Goal: Task Accomplishment & Management: Manage account settings

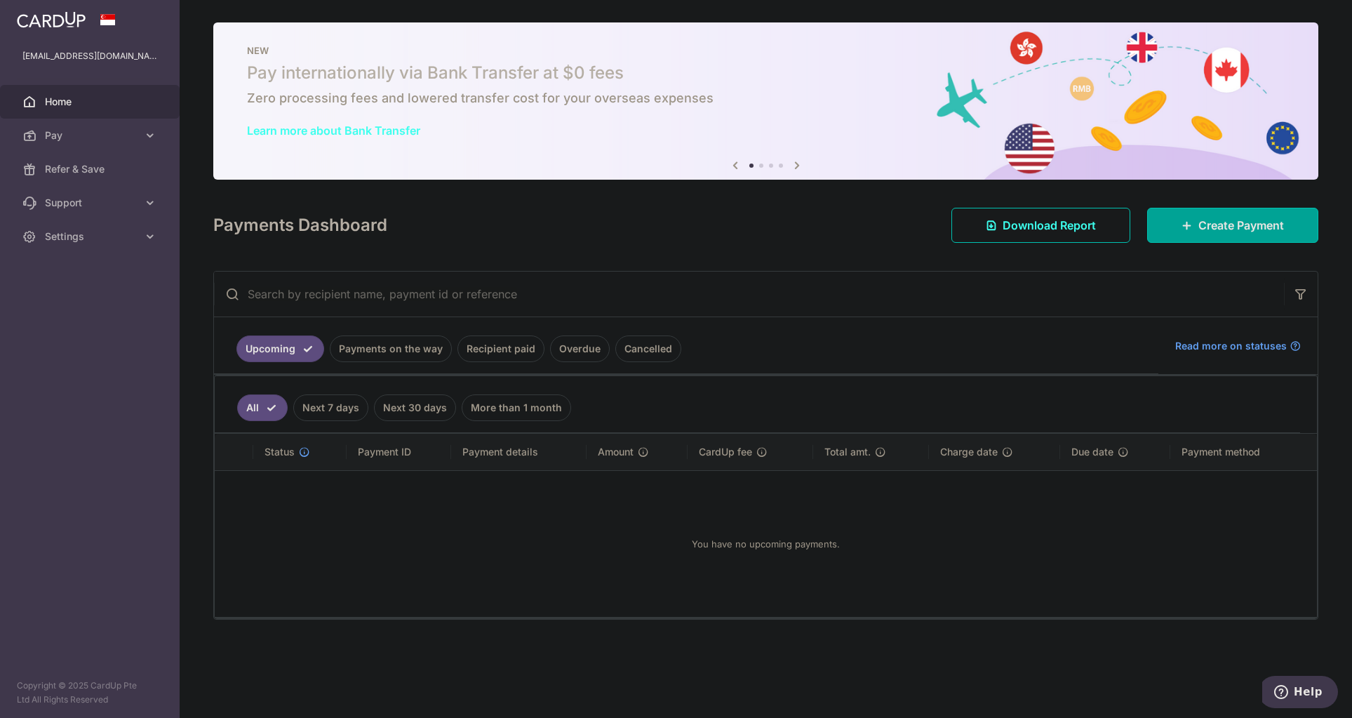
click at [509, 352] on link "Recipient paid" at bounding box center [500, 348] width 87 height 27
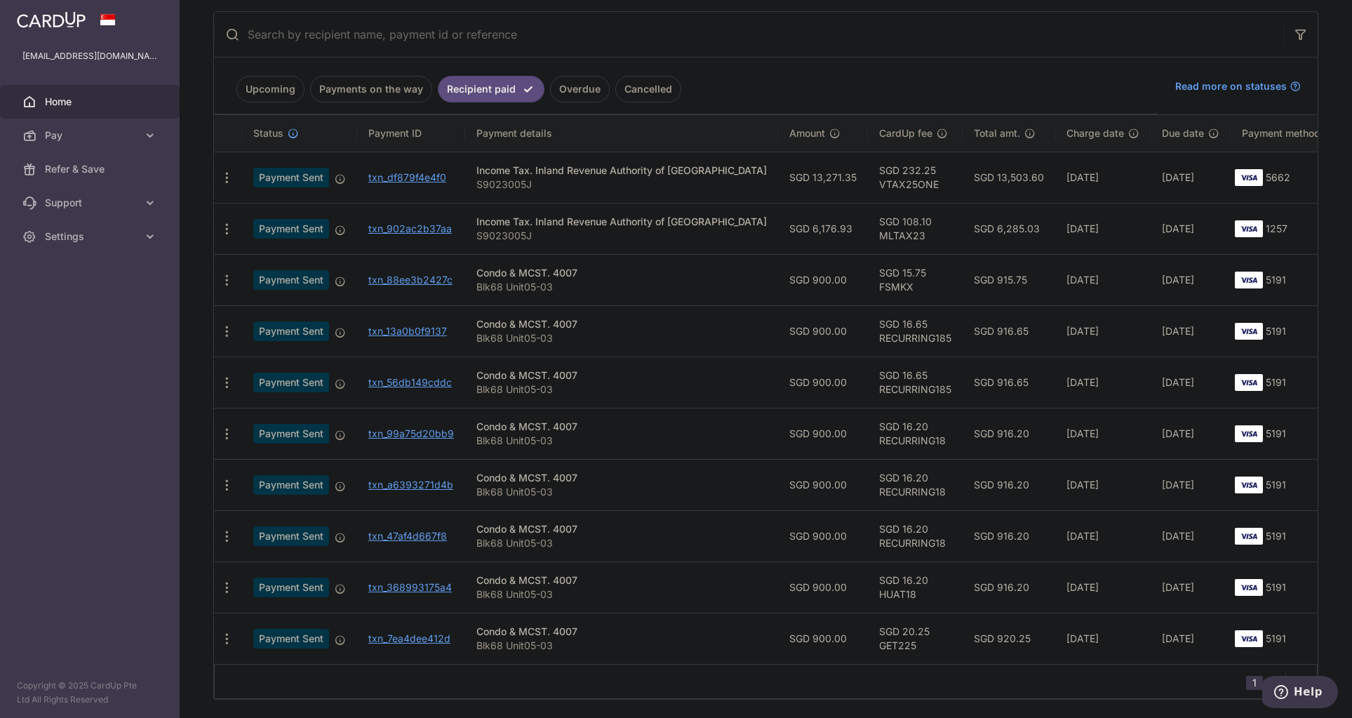
scroll to position [281, 0]
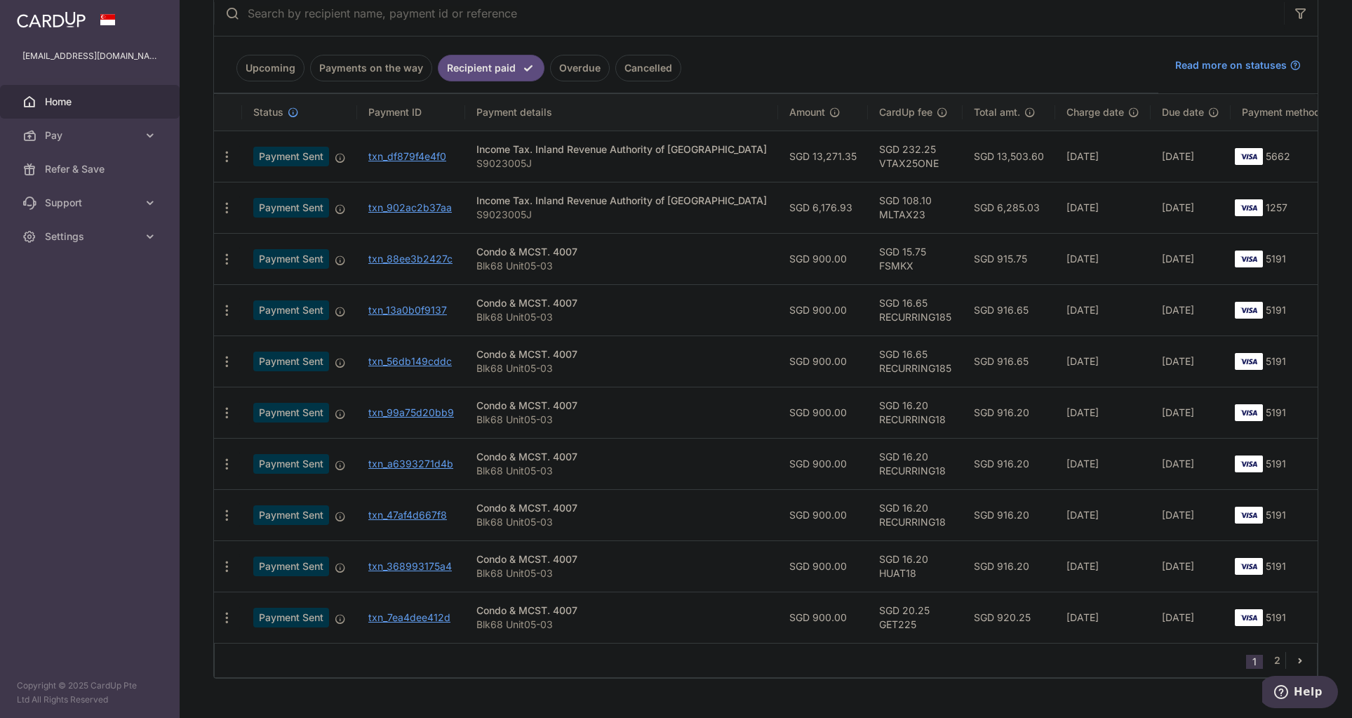
click at [659, 669] on div "1 2" at bounding box center [766, 660] width 1104 height 35
click at [1269, 662] on link "2" at bounding box center [1277, 660] width 17 height 17
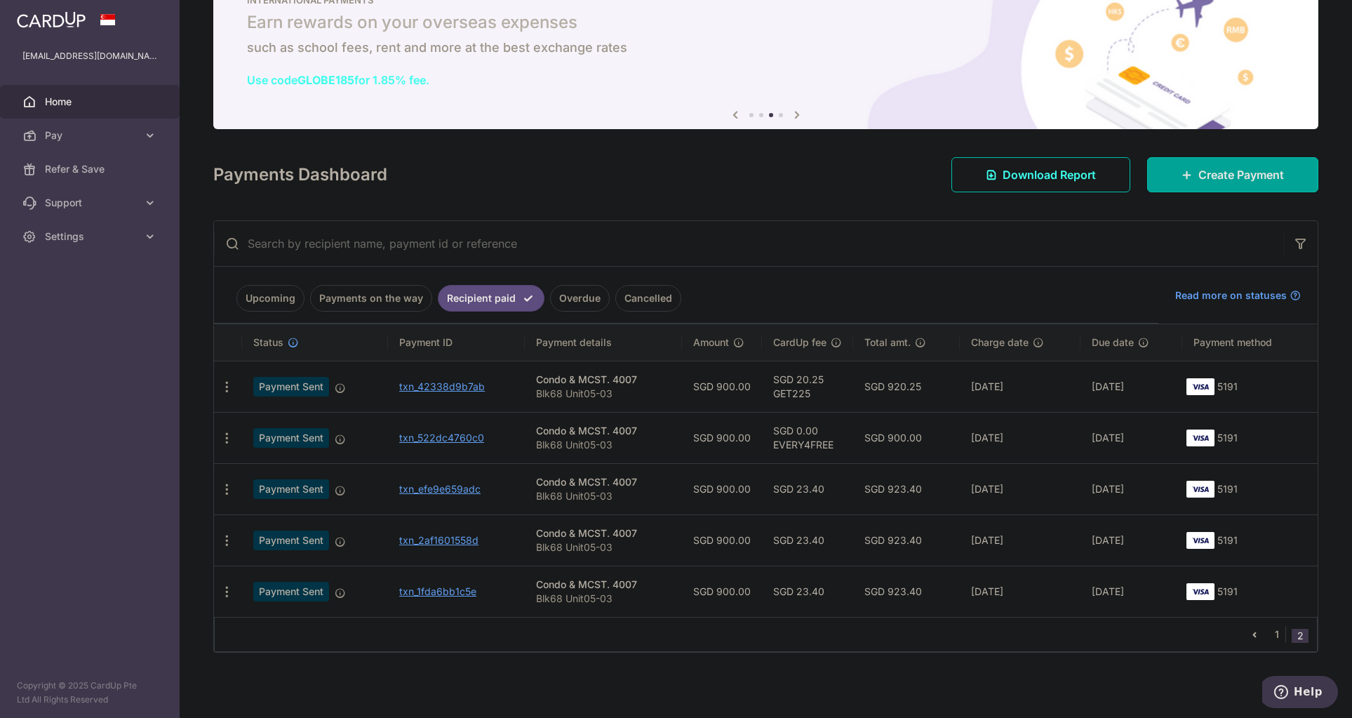
scroll to position [51, 0]
click at [1276, 628] on link "1" at bounding box center [1277, 633] width 17 height 17
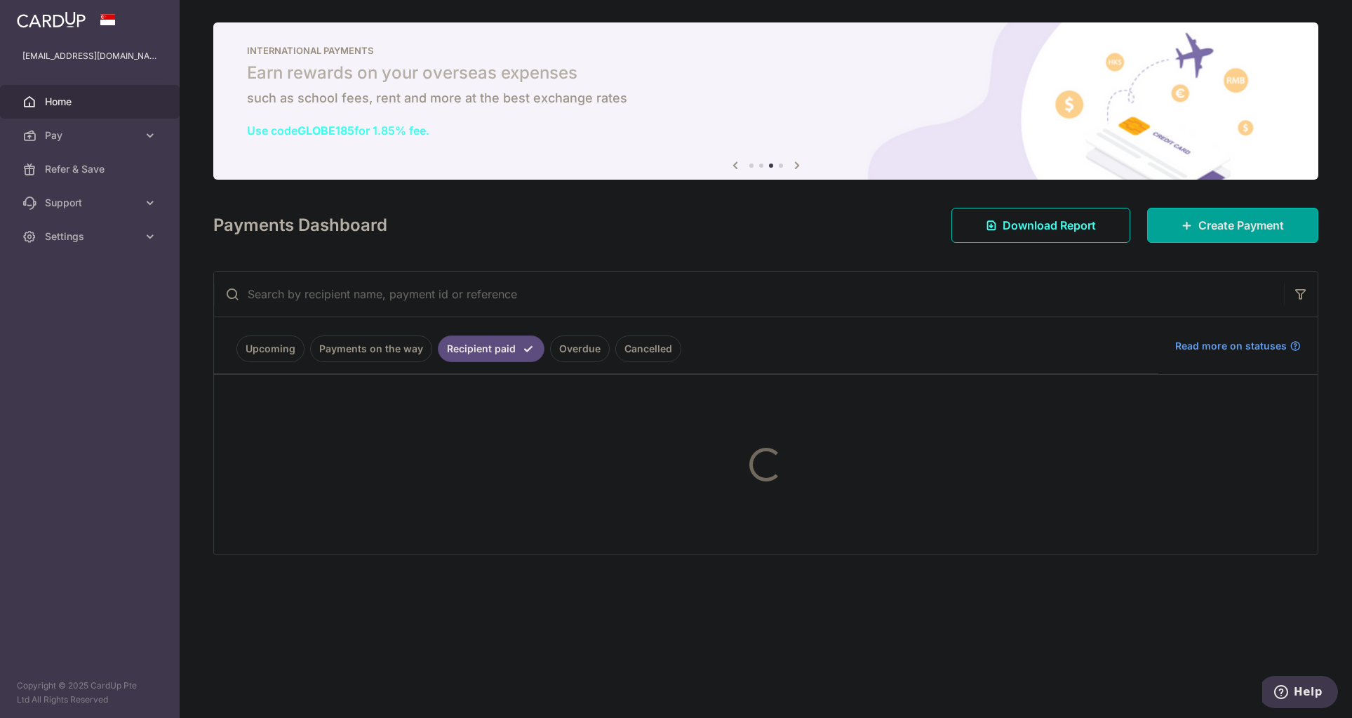
scroll to position [0, 0]
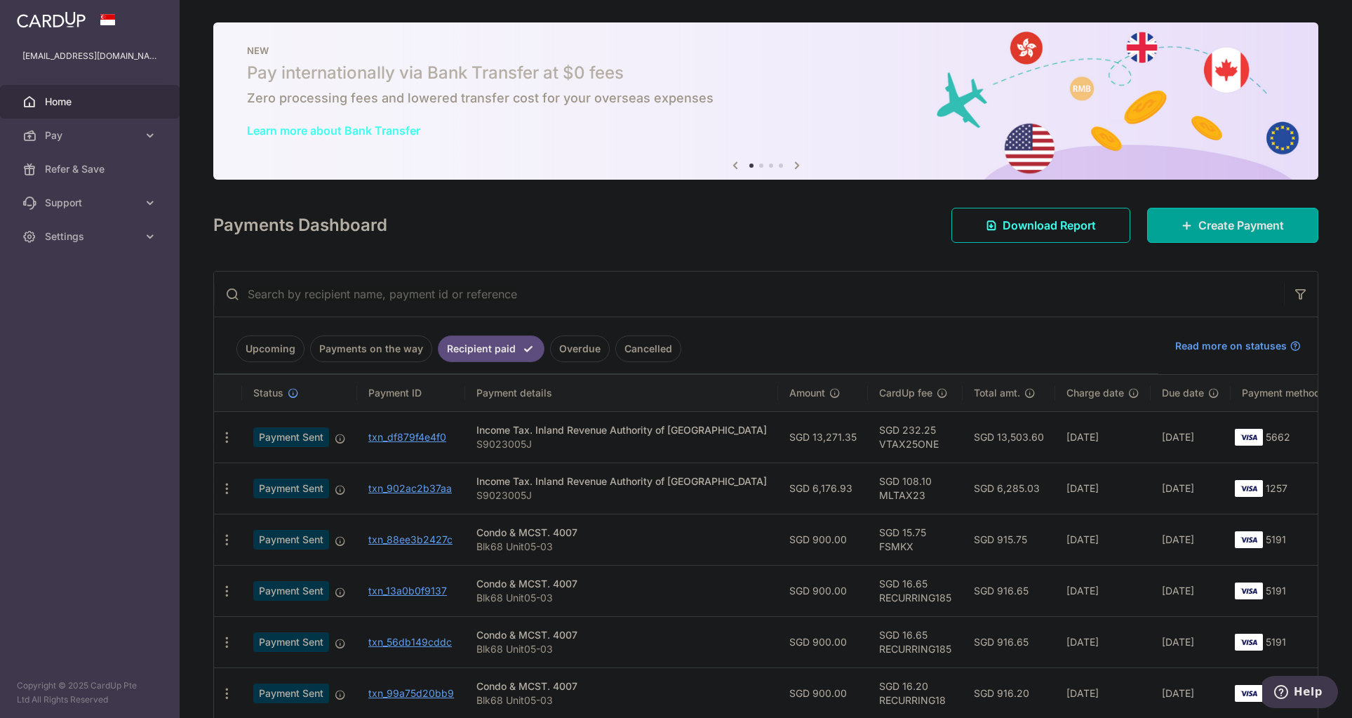
click at [676, 315] on input "text" at bounding box center [749, 294] width 1070 height 45
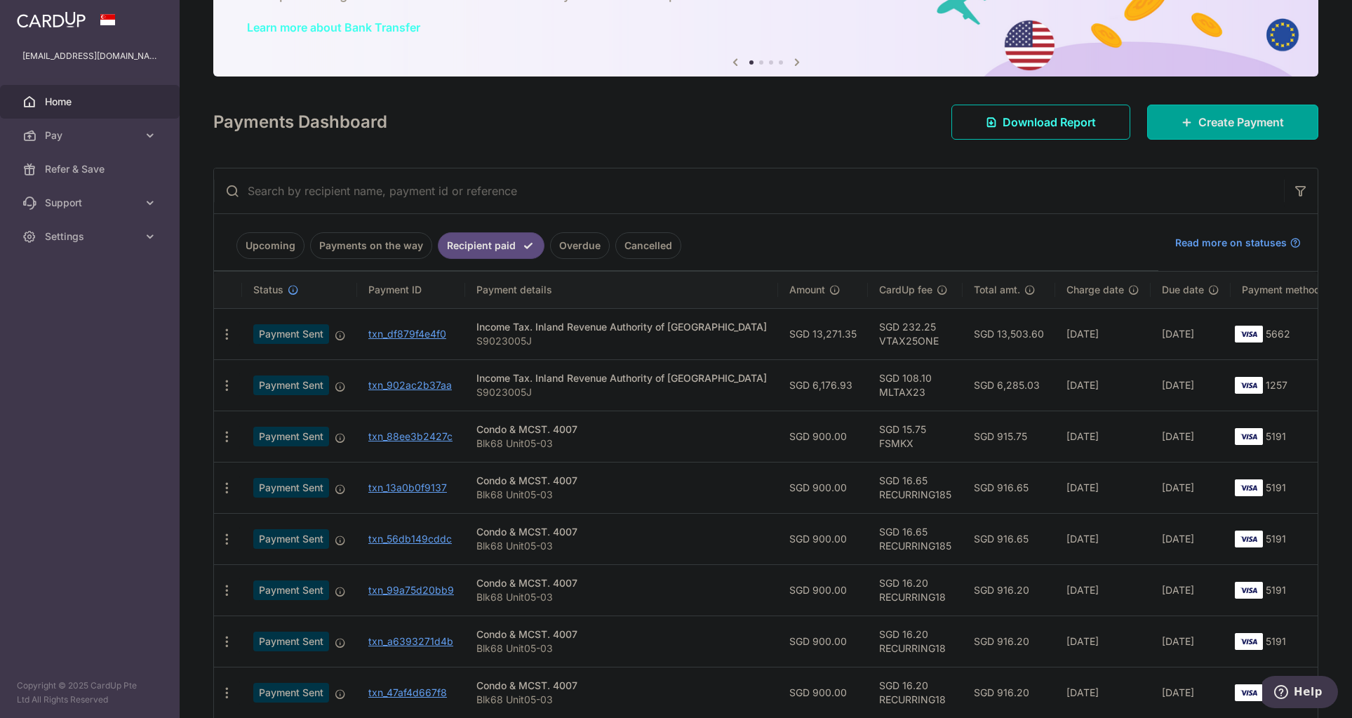
scroll to position [140, 0]
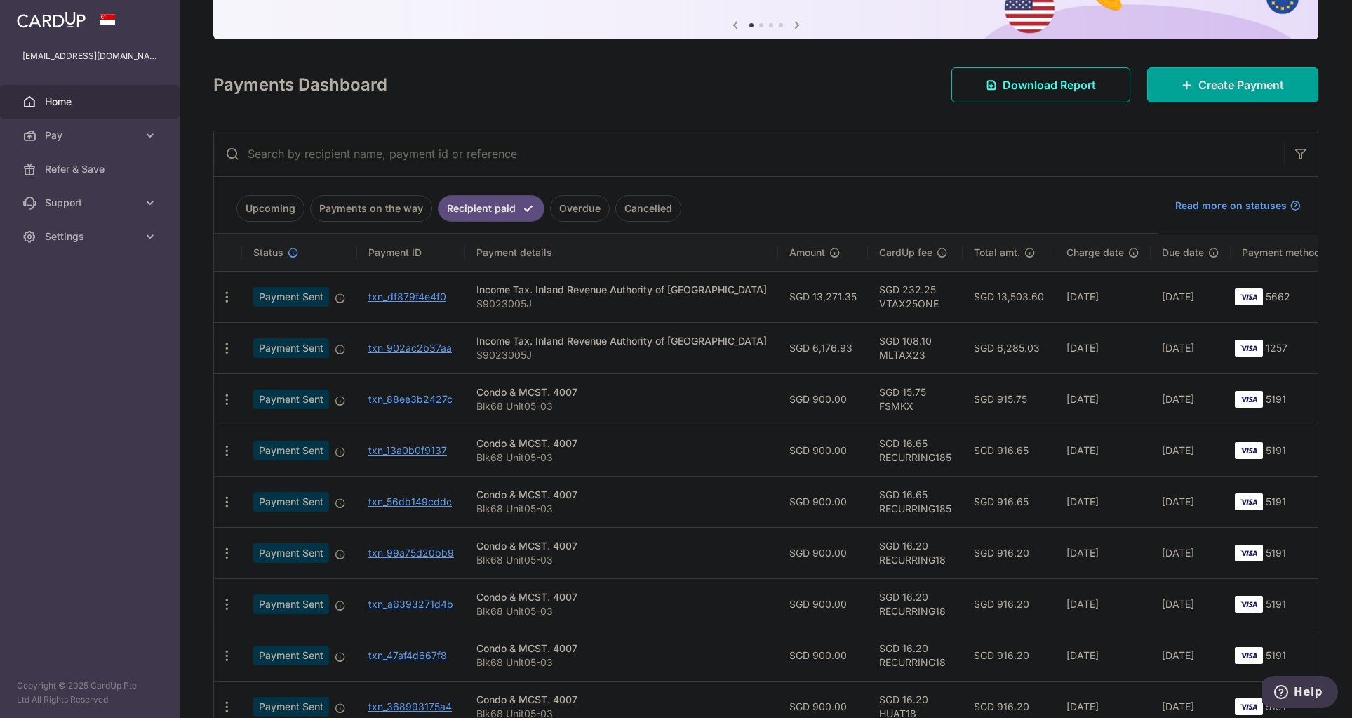
click at [450, 354] on td "txn_902ac2b37aa" at bounding box center [411, 347] width 108 height 51
click at [436, 354] on td "txn_902ac2b37aa" at bounding box center [411, 347] width 108 height 51
click at [432, 350] on link "txn_902ac2b37aa" at bounding box center [409, 348] width 83 height 12
click at [337, 348] on icon at bounding box center [340, 349] width 11 height 11
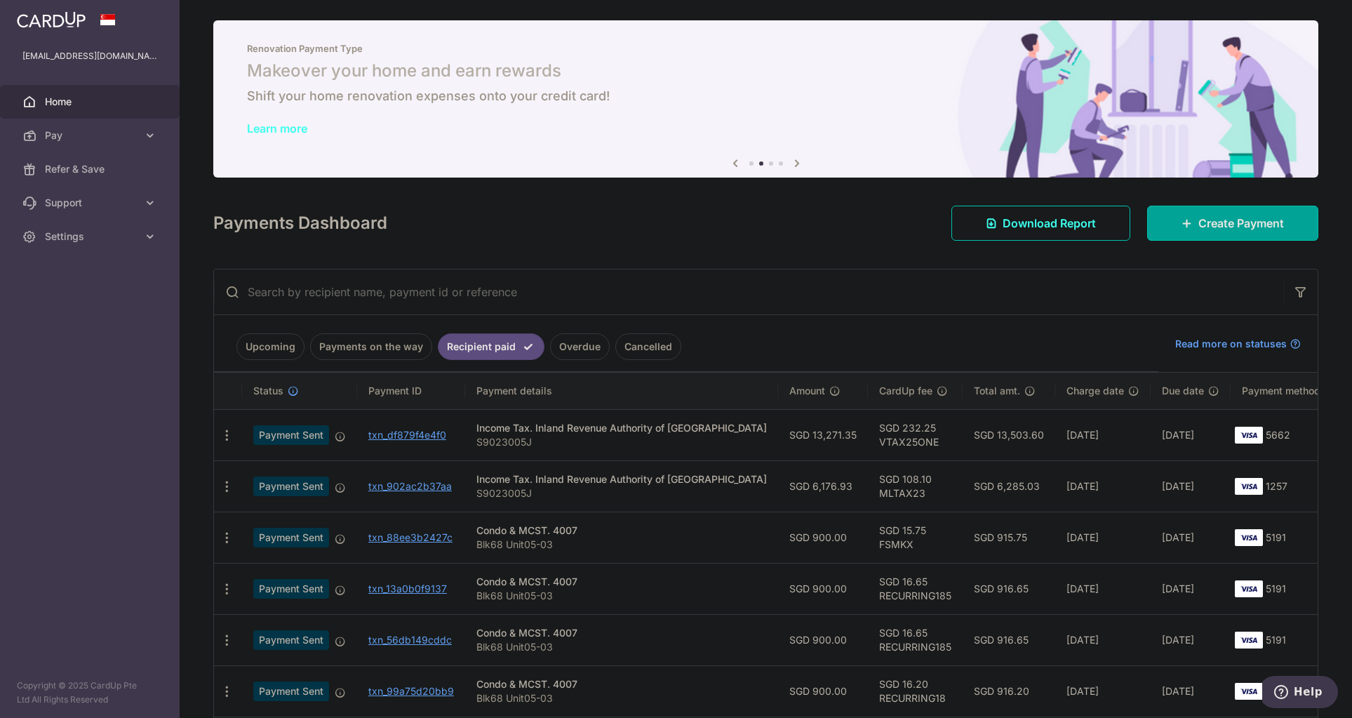
scroll to position [0, 0]
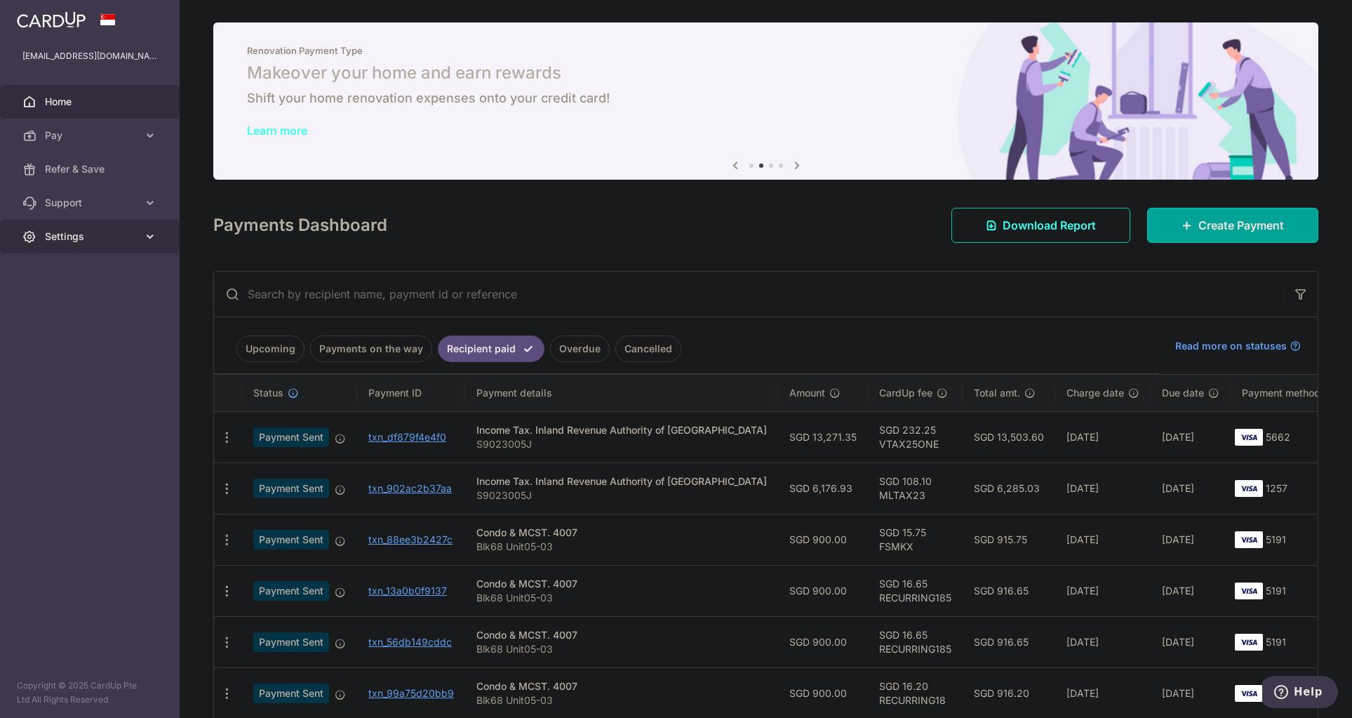
click at [129, 236] on span "Settings" at bounding box center [91, 236] width 93 height 14
click at [84, 314] on link "Logout" at bounding box center [90, 304] width 180 height 34
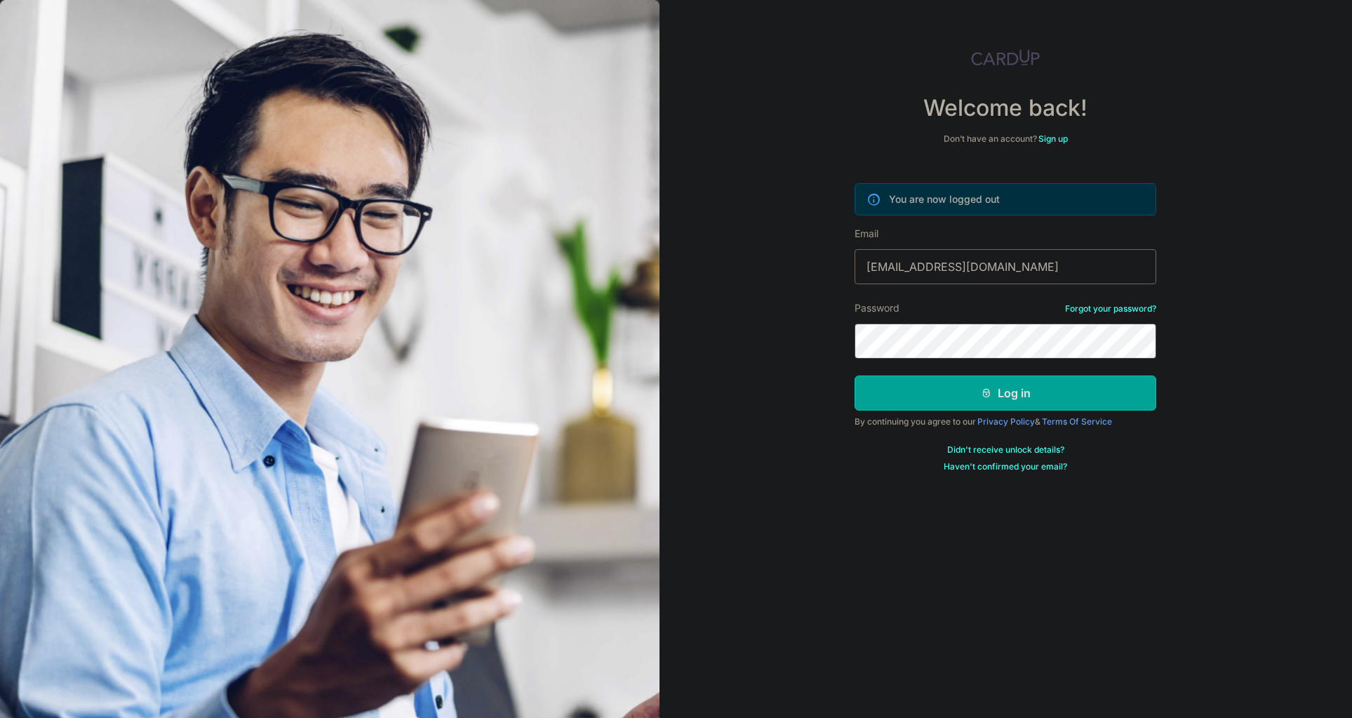
click at [959, 253] on input "[EMAIL_ADDRESS][DOMAIN_NAME]" at bounding box center [1006, 266] width 302 height 35
type input "noelchiew@gmail.com"
click at [981, 391] on icon "submit" at bounding box center [986, 392] width 11 height 11
